Goal: Transaction & Acquisition: Download file/media

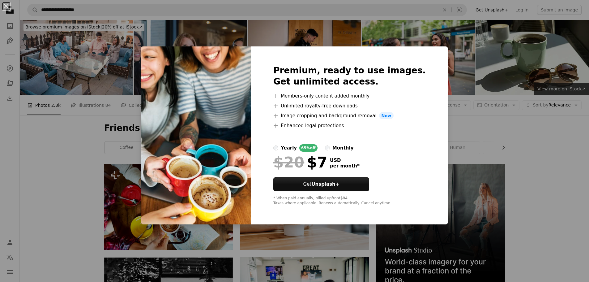
scroll to position [3155, 0]
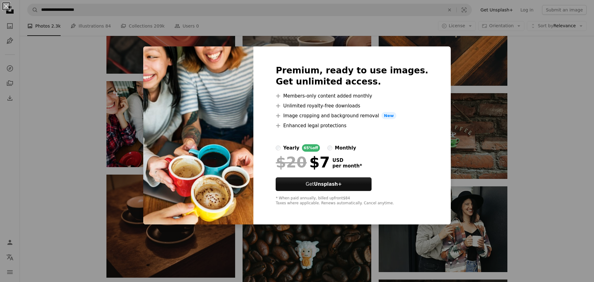
click at [525, 198] on div "An X shape Premium, ready to use images. Get unlimited access. A plus sign Memb…" at bounding box center [297, 141] width 594 height 282
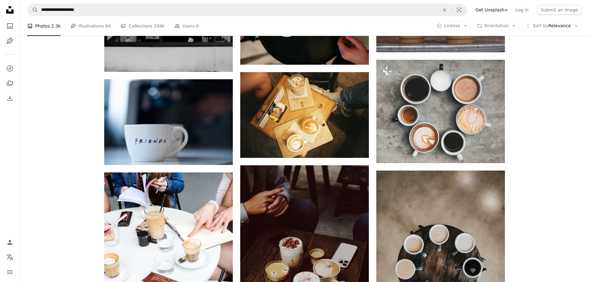
scroll to position [371, 0]
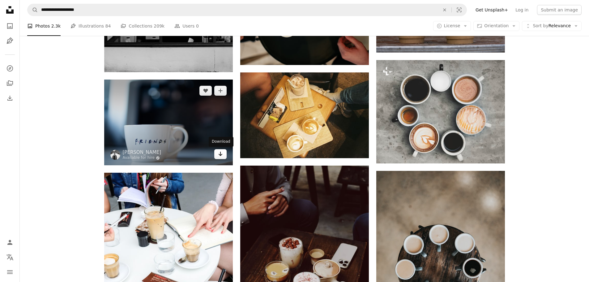
click at [222, 154] on icon "Arrow pointing down" at bounding box center [220, 153] width 5 height 7
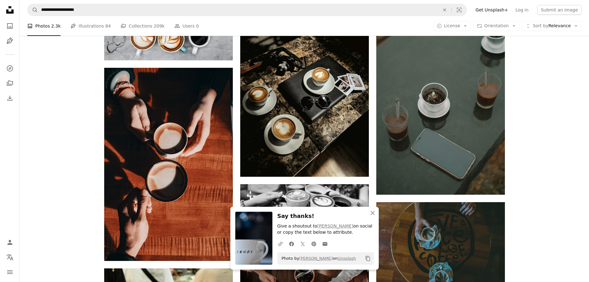
scroll to position [742, 0]
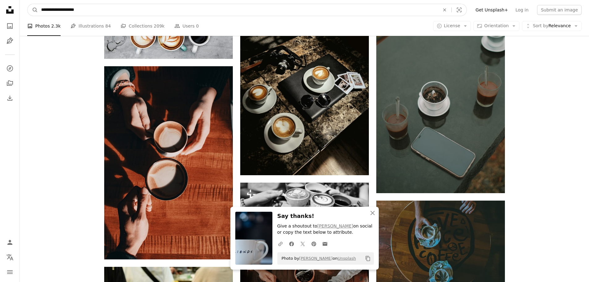
click at [62, 10] on input "**********" at bounding box center [238, 10] width 400 height 12
type input "**********"
click button "A magnifying glass" at bounding box center [33, 10] width 11 height 12
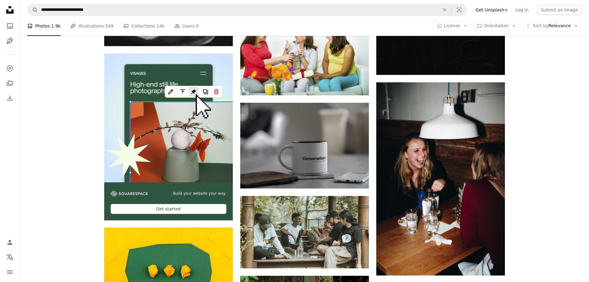
scroll to position [1082, 0]
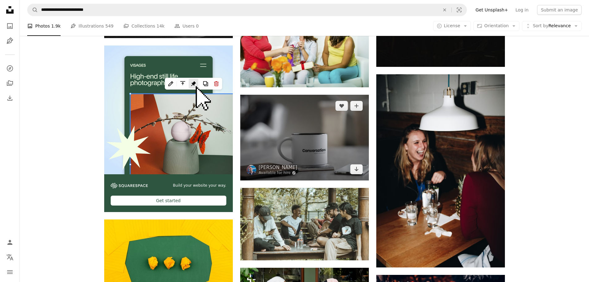
click at [307, 125] on img at bounding box center [304, 138] width 129 height 86
click at [356, 169] on icon "Download" at bounding box center [356, 169] width 4 height 4
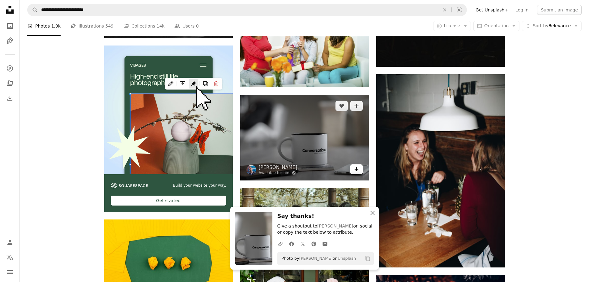
click at [362, 172] on link "Arrow pointing down" at bounding box center [356, 169] width 12 height 10
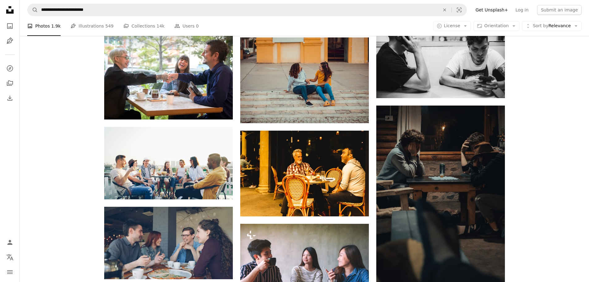
scroll to position [2753, 0]
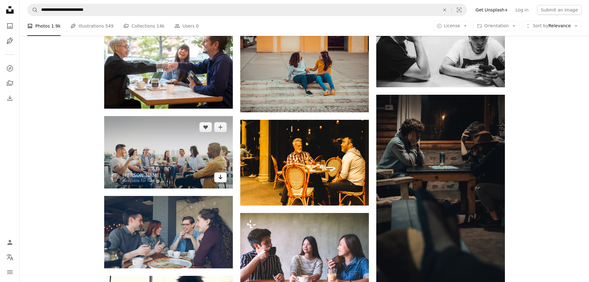
click at [220, 176] on icon "Download" at bounding box center [220, 177] width 4 height 4
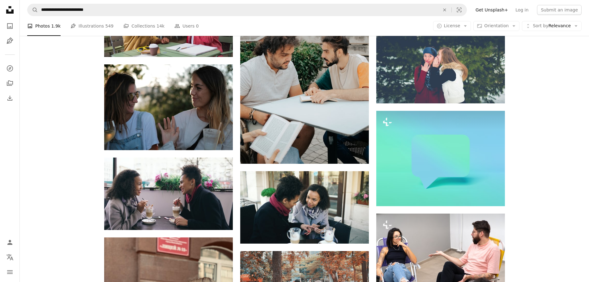
scroll to position [3340, 0]
